Goal: Find specific page/section: Find specific page/section

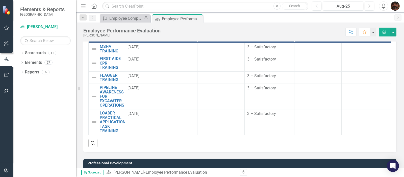
scroll to position [319, 0]
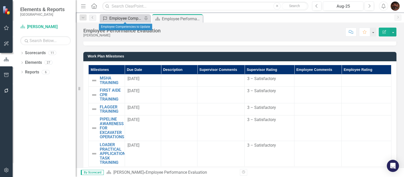
click at [131, 18] on div "Employee Competencies to Update" at bounding box center [125, 18] width 33 height 6
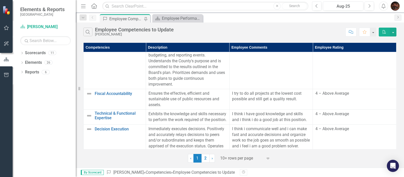
scroll to position [95, 0]
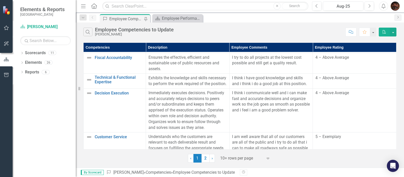
click at [21, 14] on small "[GEOGRAPHIC_DATA]" at bounding box center [42, 14] width 44 height 4
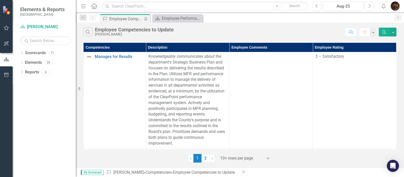
scroll to position [31, 0]
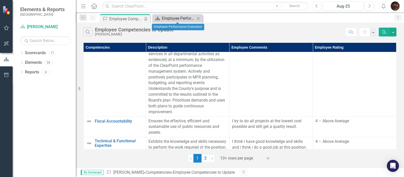
click at [175, 19] on div "Employee Performance Evaluation" at bounding box center [178, 18] width 33 height 6
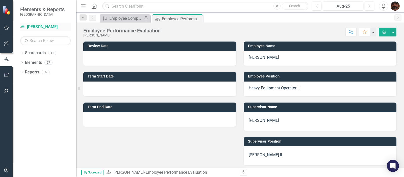
click at [31, 28] on link "Scorecard [PERSON_NAME]" at bounding box center [45, 27] width 51 height 6
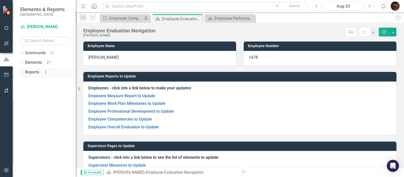
click at [32, 72] on link "Reports" at bounding box center [32, 72] width 14 height 6
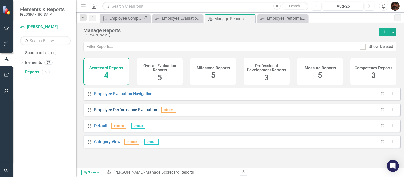
click at [113, 112] on link "Employee Performance Evaluation" at bounding box center [125, 109] width 63 height 5
